Goal: Task Accomplishment & Management: Complete application form

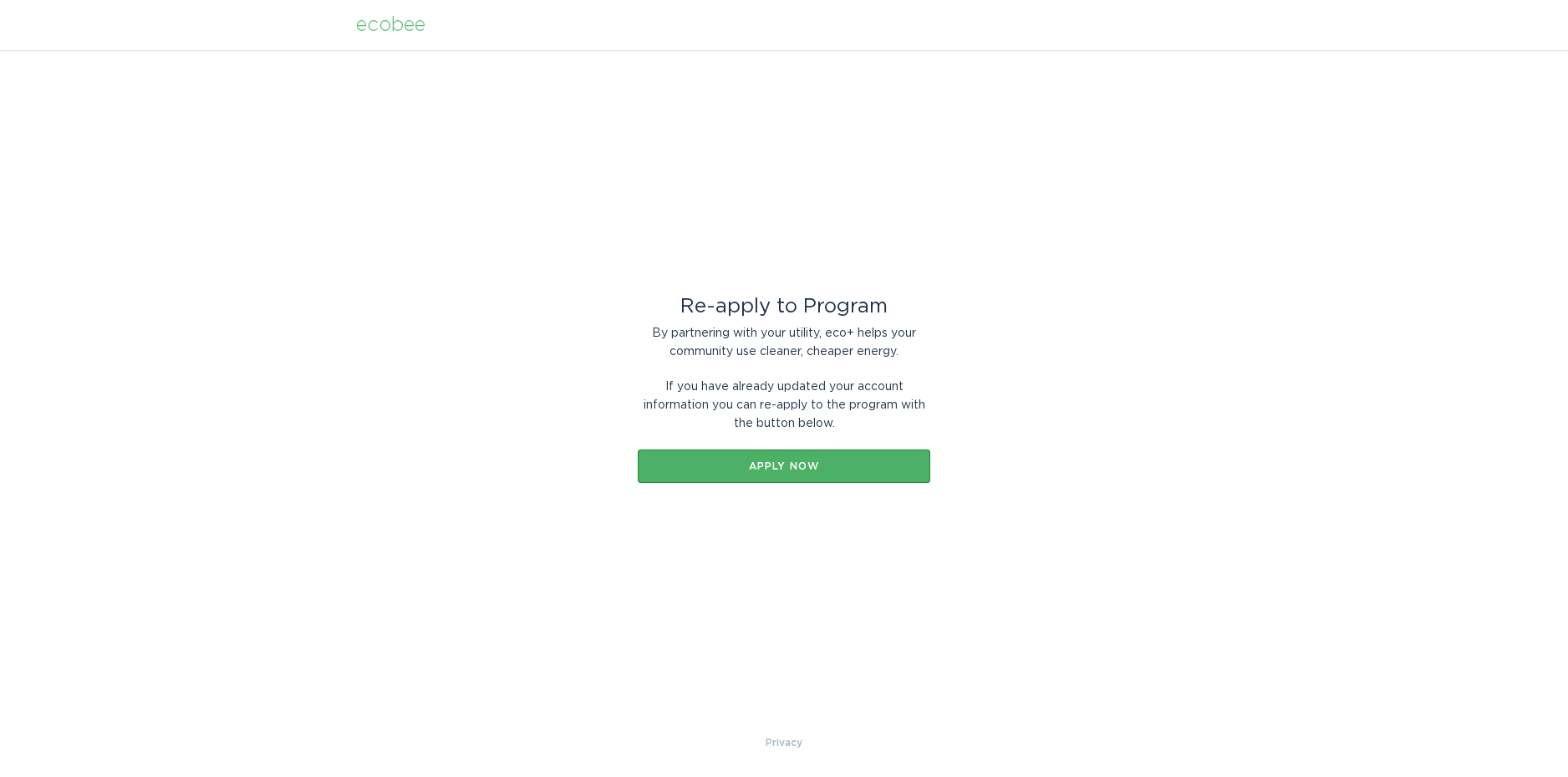
click at [755, 461] on div "Apply now" at bounding box center [784, 466] width 276 height 10
